Goal: Task Accomplishment & Management: Manage account settings

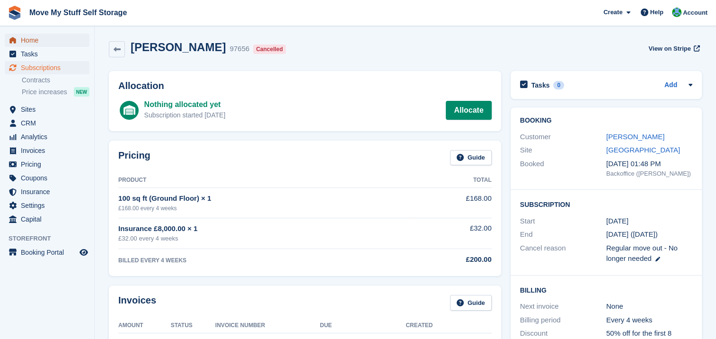
click at [29, 39] on span "Home" at bounding box center [49, 40] width 57 height 13
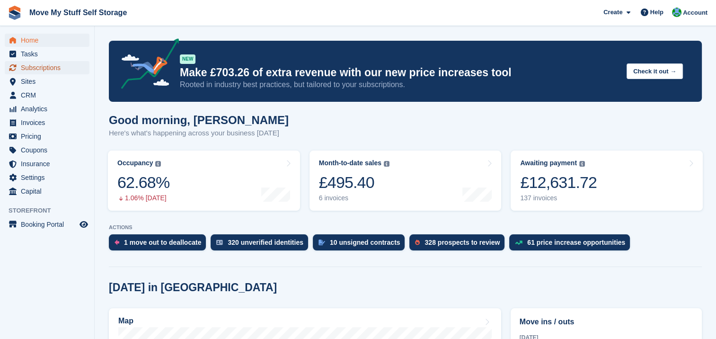
click at [55, 67] on span "Subscriptions" at bounding box center [49, 67] width 57 height 13
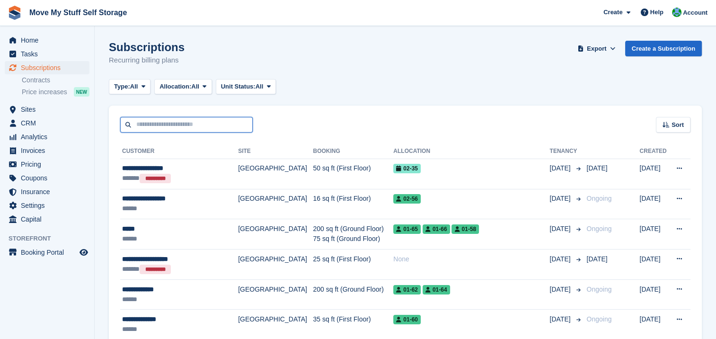
click at [155, 129] on input "text" at bounding box center [186, 125] width 132 height 16
type input "****"
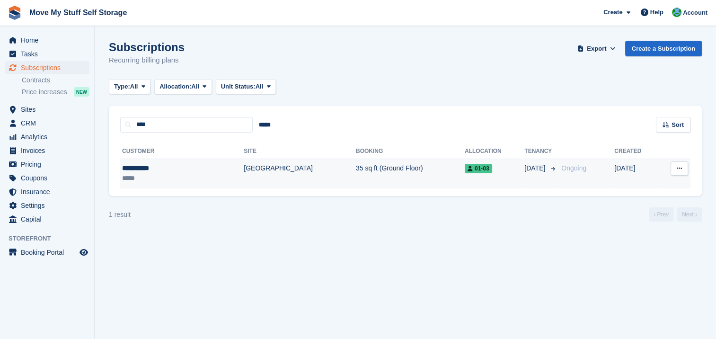
click at [142, 166] on div "**********" at bounding box center [159, 168] width 74 height 10
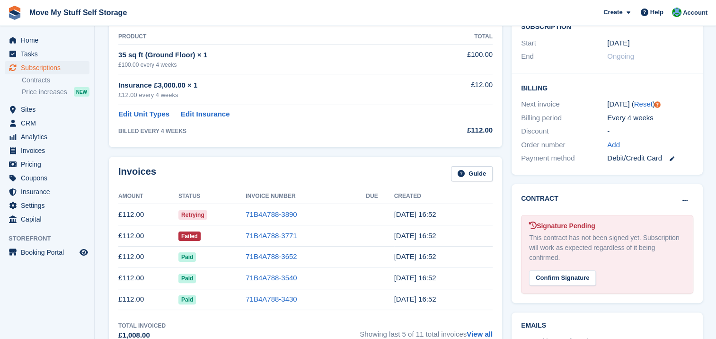
scroll to position [189, 0]
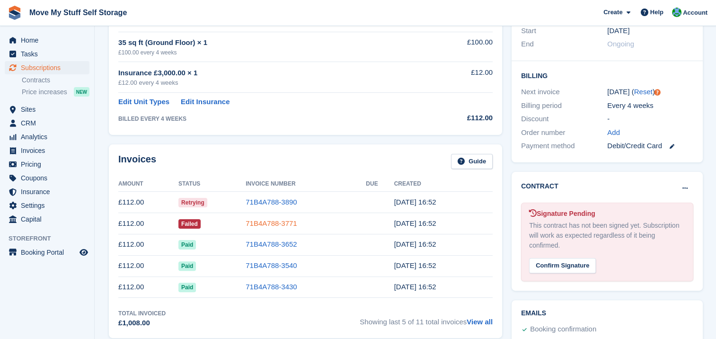
click at [271, 224] on link "71B4A788-3771" at bounding box center [270, 223] width 51 height 8
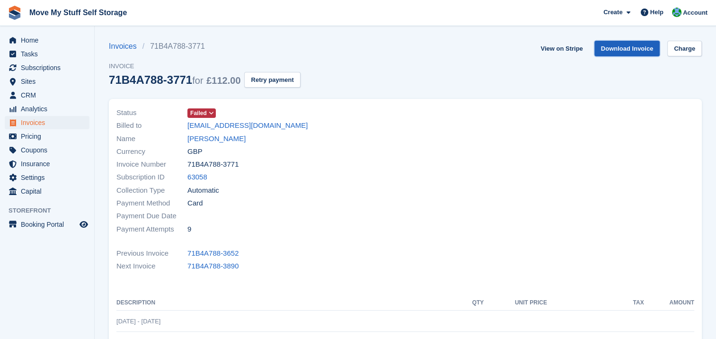
click at [617, 53] on link "Download Invoice" at bounding box center [627, 49] width 66 height 16
click at [313, 157] on div "Currency GBP" at bounding box center [257, 151] width 283 height 13
click at [211, 125] on link "ktyd13@gmail.com" at bounding box center [247, 125] width 120 height 11
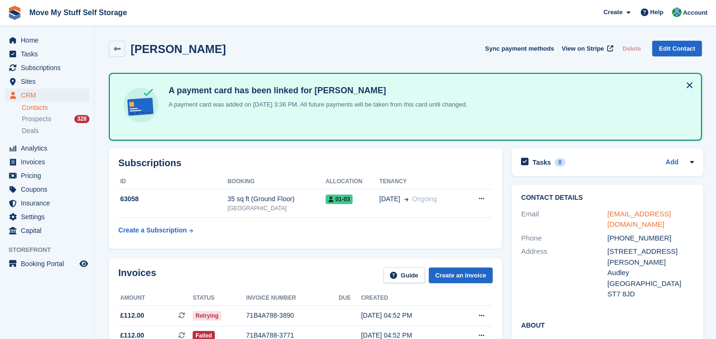
click at [629, 212] on link "ktyd13@gmail.com" at bounding box center [638, 219] width 63 height 19
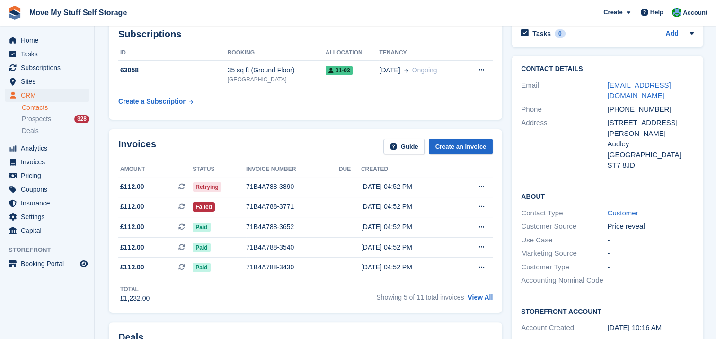
scroll to position [132, 0]
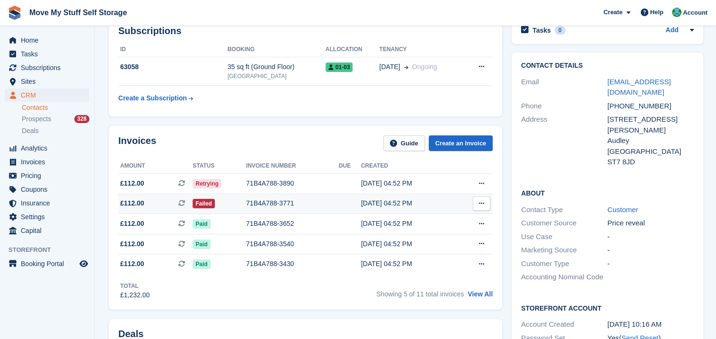
click at [479, 203] on icon at bounding box center [481, 203] width 5 height 6
click at [448, 220] on p "Download PDF" at bounding box center [444, 222] width 82 height 12
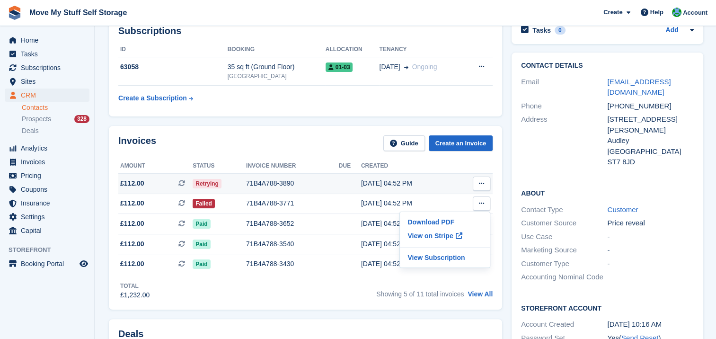
click at [482, 182] on icon at bounding box center [481, 183] width 5 height 6
click at [454, 199] on p "Download PDF" at bounding box center [444, 202] width 82 height 12
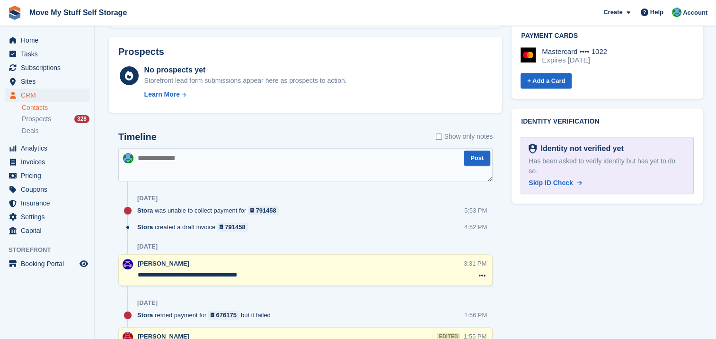
scroll to position [506, 0]
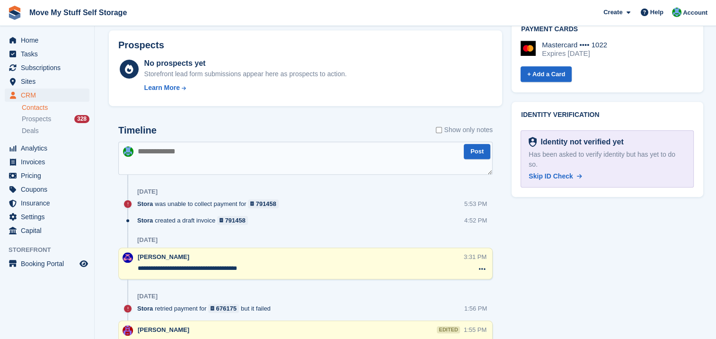
click at [153, 149] on textarea at bounding box center [305, 157] width 374 height 33
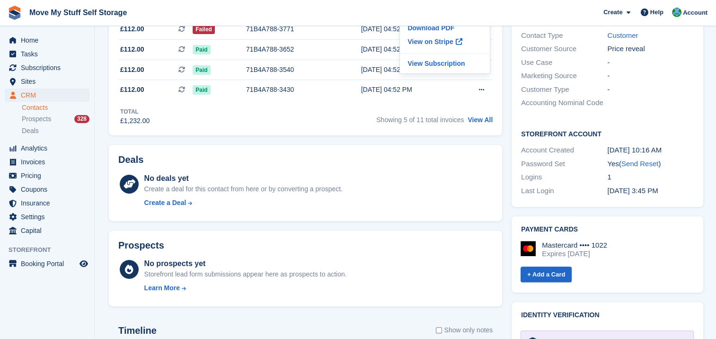
scroll to position [0, 0]
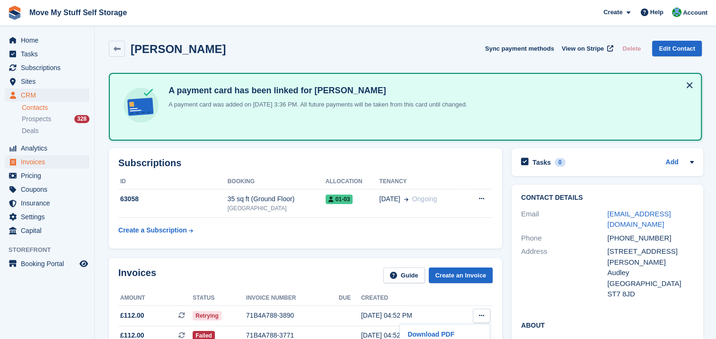
type textarea "**********"
click at [34, 160] on span "Invoices" at bounding box center [49, 161] width 57 height 13
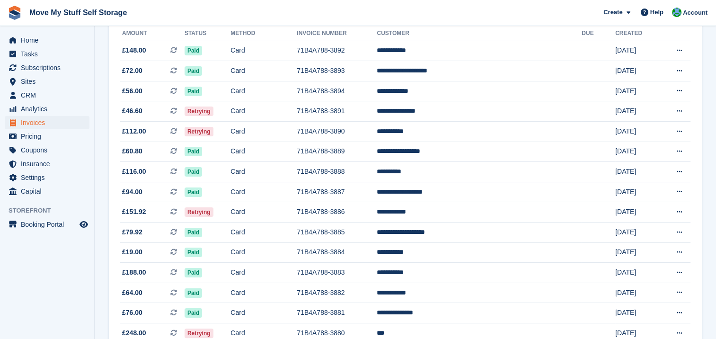
scroll to position [119, 0]
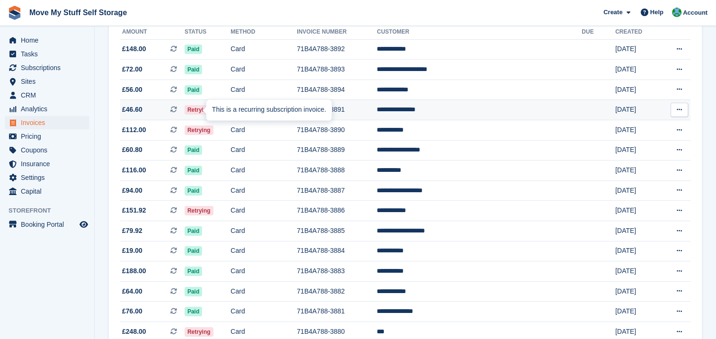
click at [210, 110] on div "This is a recurring subscription invoice." at bounding box center [268, 109] width 125 height 21
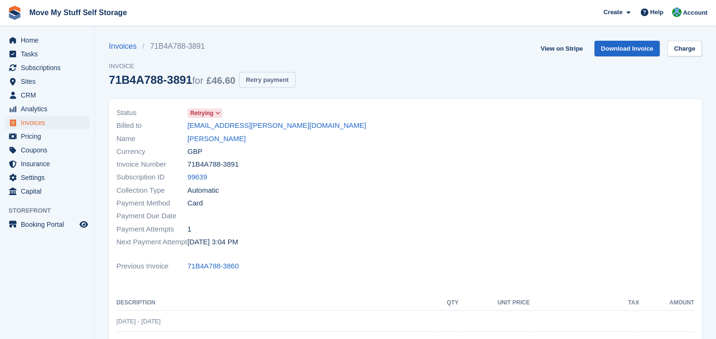
click at [276, 85] on button "Retry payment" at bounding box center [267, 80] width 56 height 16
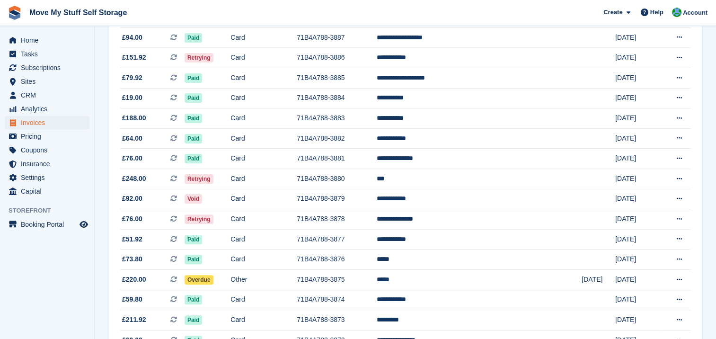
scroll to position [275, 0]
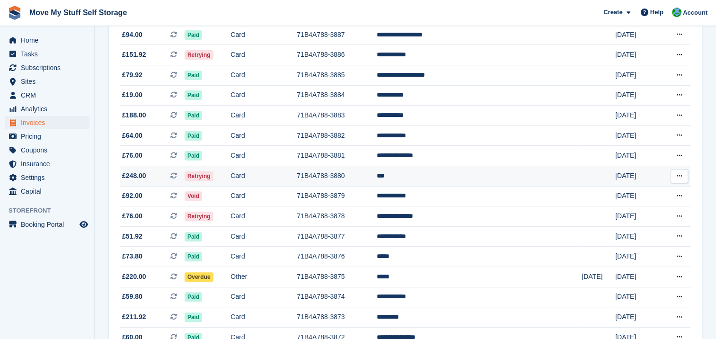
click at [213, 178] on span "Retrying" at bounding box center [198, 175] width 29 height 9
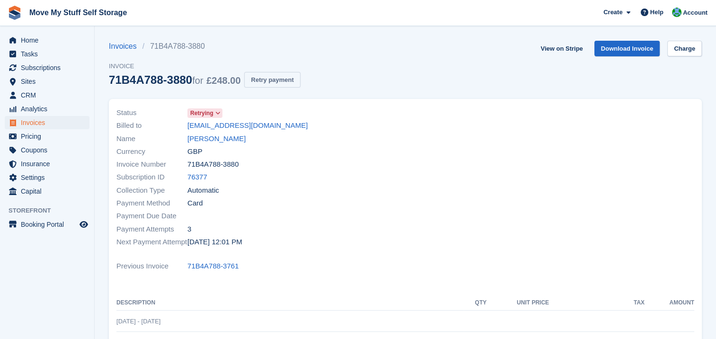
click at [280, 77] on button "Retry payment" at bounding box center [272, 80] width 56 height 16
